Goal: Task Accomplishment & Management: Manage account settings

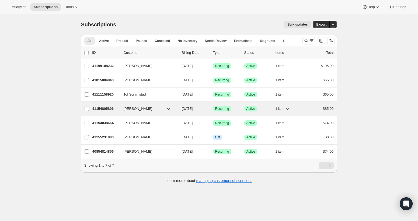
click at [142, 110] on span "[PERSON_NAME]" at bounding box center [138, 108] width 29 height 5
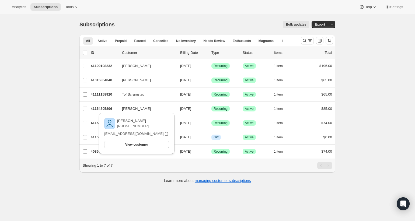
click at [350, 71] on div "Subscriptions. This page is ready Subscriptions Bulk updates More actions Bulk …" at bounding box center [207, 124] width 415 height 221
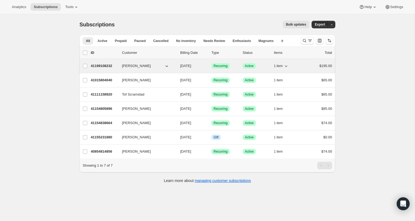
click at [97, 65] on p "41199108232" at bounding box center [104, 65] width 27 height 5
